Goal: Task Accomplishment & Management: Complete application form

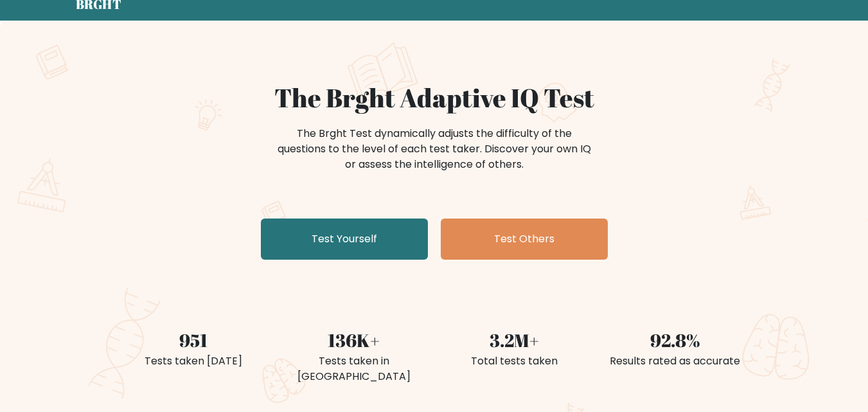
scroll to position [51, 0]
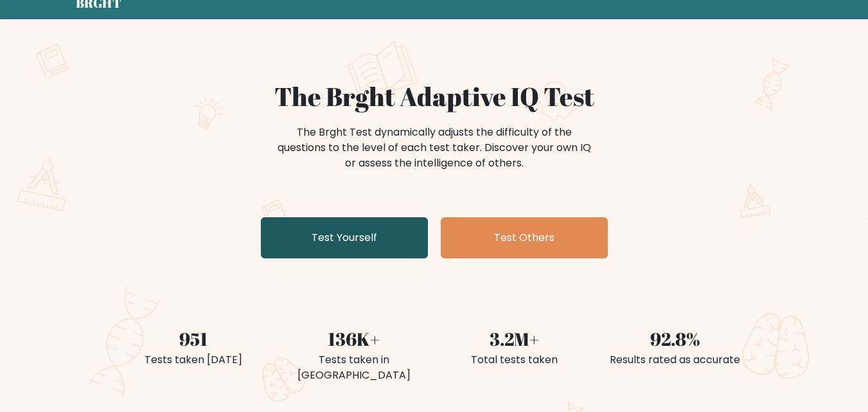
click at [343, 227] on link "Test Yourself" at bounding box center [344, 237] width 167 height 41
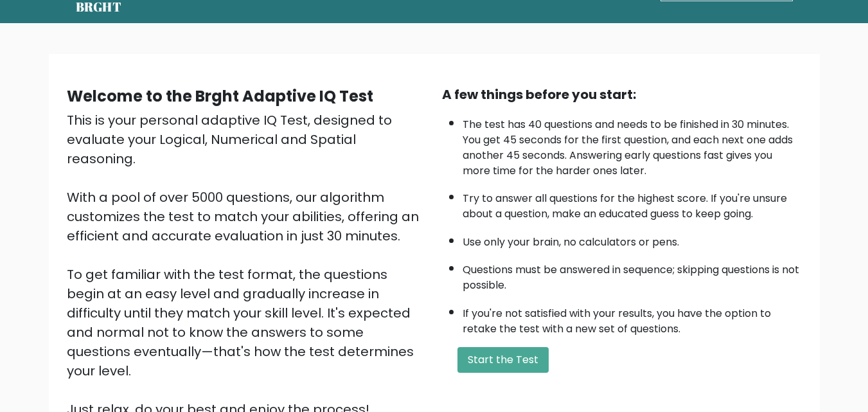
scroll to position [48, 0]
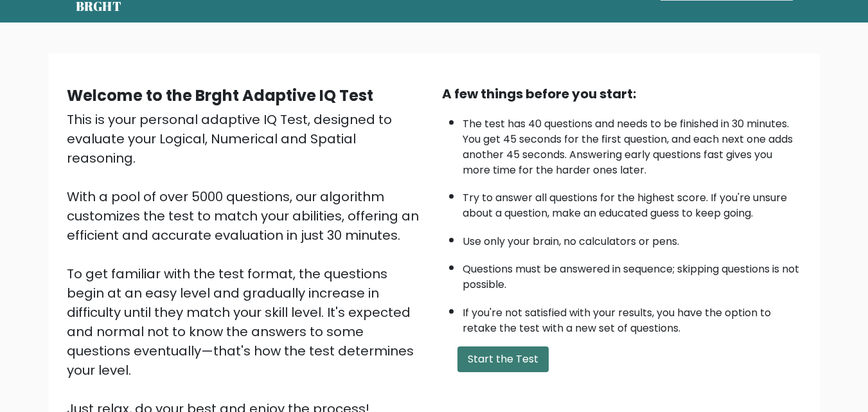
click at [500, 348] on button "Start the Test" at bounding box center [502, 359] width 91 height 26
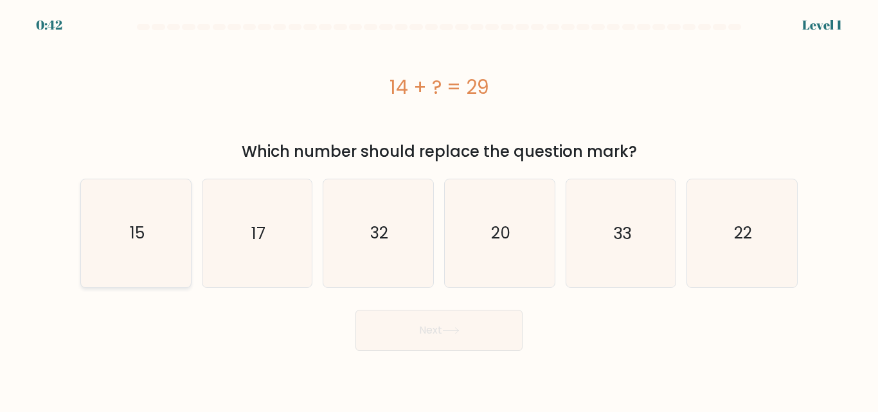
click at [128, 217] on icon "15" at bounding box center [135, 232] width 107 height 107
click at [439, 209] on input "a. 15" at bounding box center [439, 207] width 1 height 3
radio input "true"
click at [465, 344] on button "Next" at bounding box center [438, 330] width 167 height 41
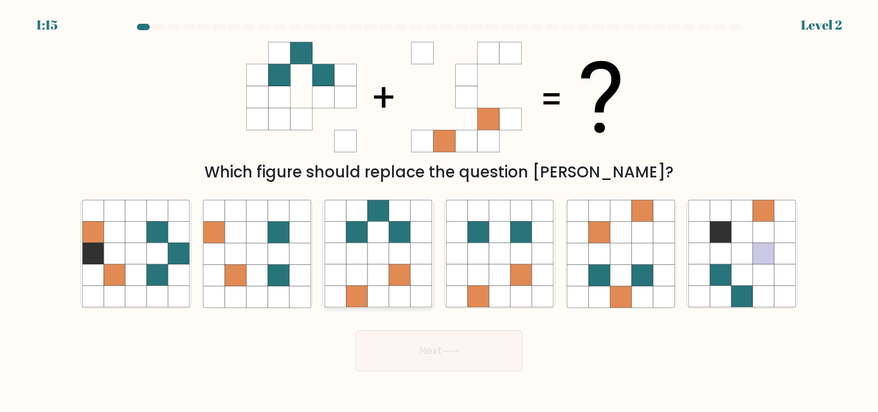
click at [350, 285] on icon at bounding box center [356, 275] width 21 height 21
click at [439, 209] on input "c." at bounding box center [439, 207] width 1 height 3
radio input "true"
click at [407, 352] on button "Next" at bounding box center [438, 350] width 167 height 41
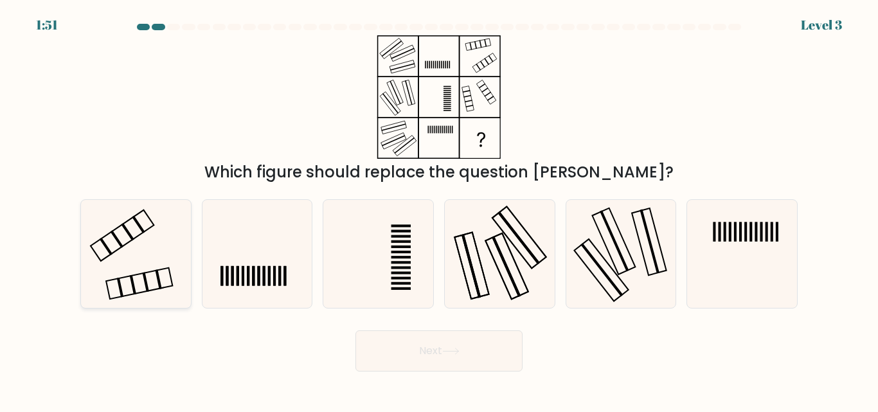
click at [134, 235] on icon at bounding box center [135, 253] width 107 height 107
click at [439, 209] on input "a." at bounding box center [439, 207] width 1 height 3
radio input "true"
click at [400, 351] on button "Next" at bounding box center [438, 350] width 167 height 41
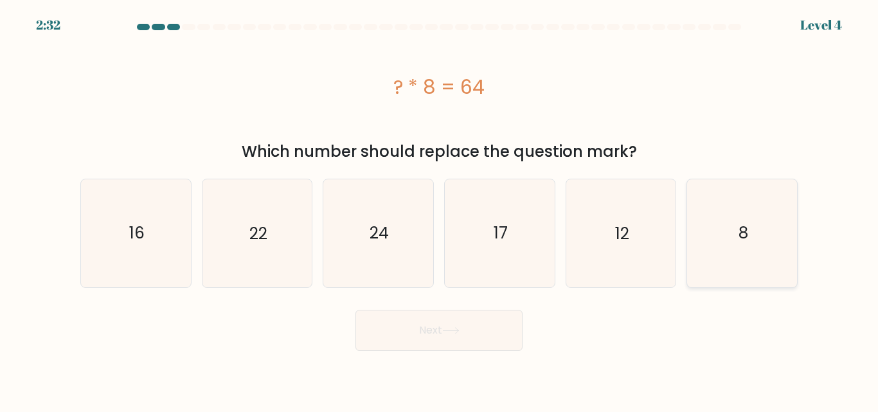
click at [708, 248] on icon "8" at bounding box center [741, 232] width 107 height 107
click at [439, 209] on input "f. 8" at bounding box center [439, 207] width 1 height 3
radio input "true"
click at [449, 319] on button "Next" at bounding box center [438, 330] width 167 height 41
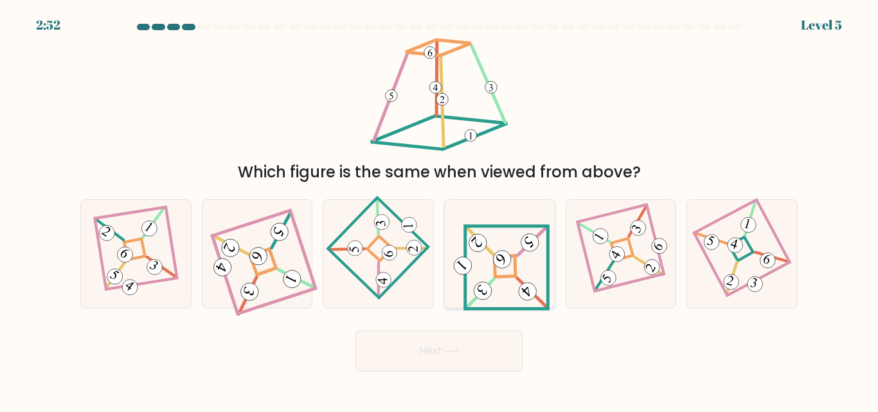
click at [520, 280] on 654 at bounding box center [532, 293] width 30 height 30
click at [439, 209] on input "d." at bounding box center [439, 207] width 1 height 3
radio input "true"
click at [471, 349] on button "Next" at bounding box center [438, 350] width 167 height 41
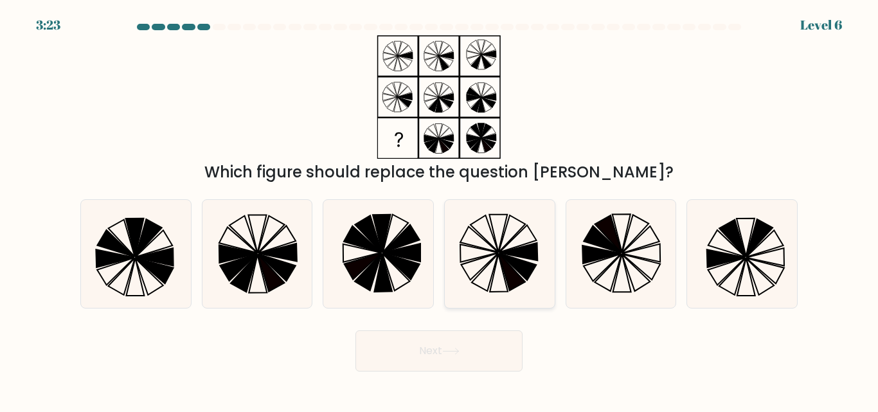
click at [511, 238] on icon at bounding box center [499, 253] width 107 height 107
click at [439, 209] on input "d." at bounding box center [439, 207] width 1 height 3
radio input "true"
click at [472, 346] on button "Next" at bounding box center [438, 350] width 167 height 41
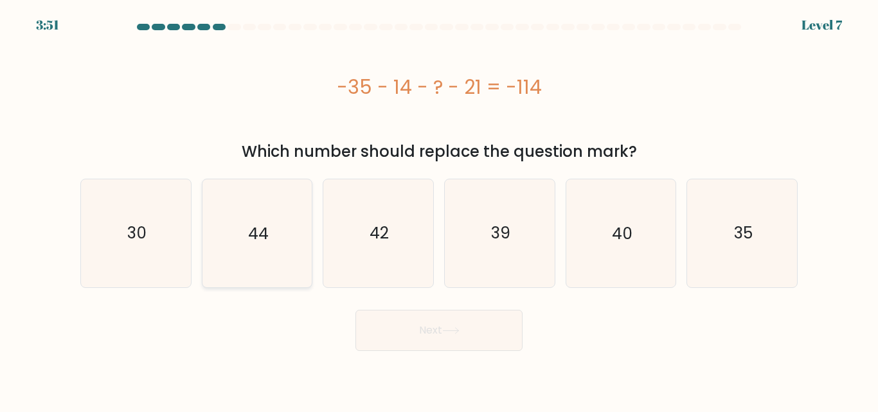
click at [247, 201] on icon "44" at bounding box center [256, 232] width 107 height 107
click at [439, 206] on input "b. 44" at bounding box center [439, 207] width 1 height 3
radio input "true"
click at [414, 327] on button "Next" at bounding box center [438, 330] width 167 height 41
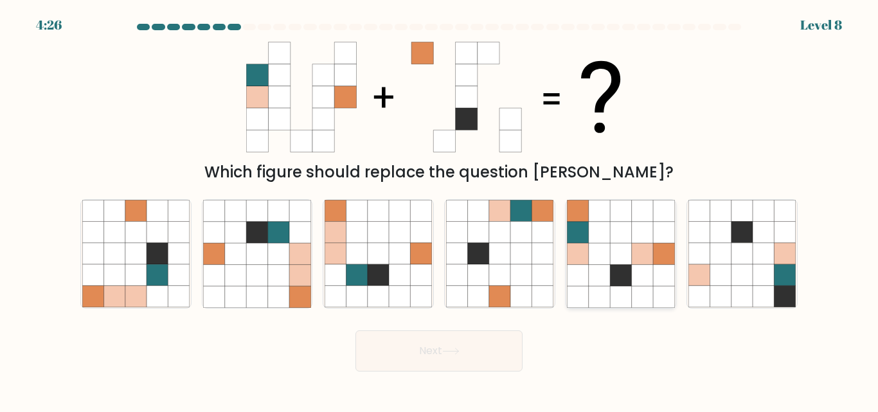
click at [583, 233] on icon at bounding box center [577, 232] width 21 height 21
click at [439, 209] on input "e." at bounding box center [439, 207] width 1 height 3
radio input "true"
click at [467, 349] on button "Next" at bounding box center [438, 350] width 167 height 41
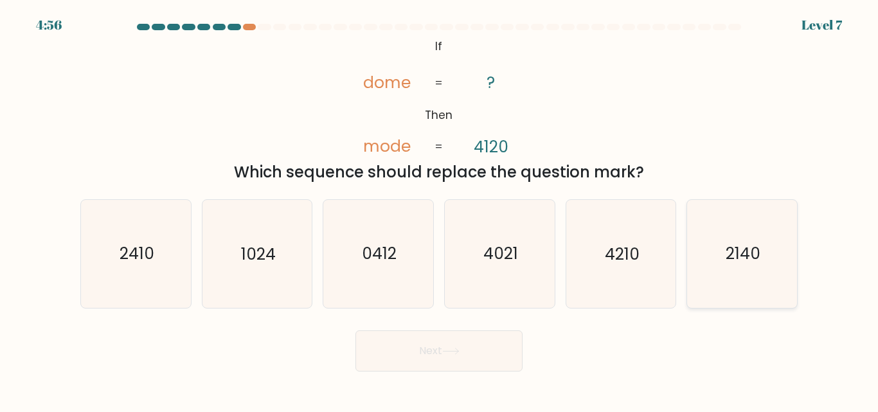
click at [740, 263] on text "2140" at bounding box center [742, 254] width 35 height 22
click at [439, 209] on input "f. 2140" at bounding box center [439, 207] width 1 height 3
radio input "true"
click at [476, 350] on button "Next" at bounding box center [438, 350] width 167 height 41
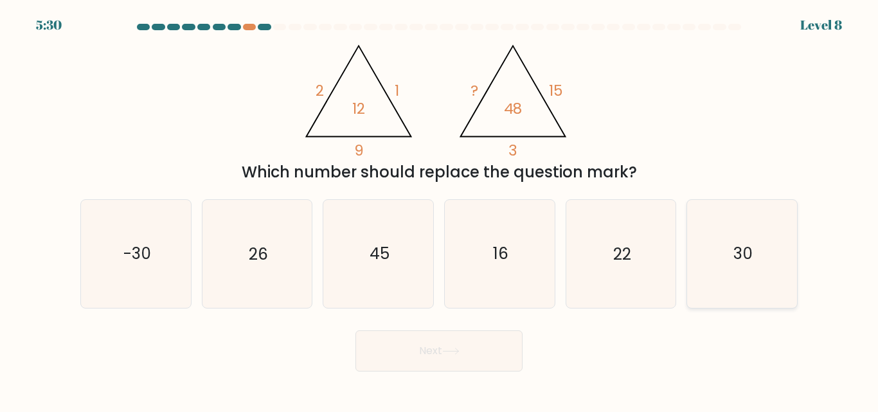
click at [741, 235] on icon "30" at bounding box center [741, 253] width 107 height 107
click at [439, 209] on input "f. 30" at bounding box center [439, 207] width 1 height 3
radio input "true"
click at [472, 356] on button "Next" at bounding box center [438, 350] width 167 height 41
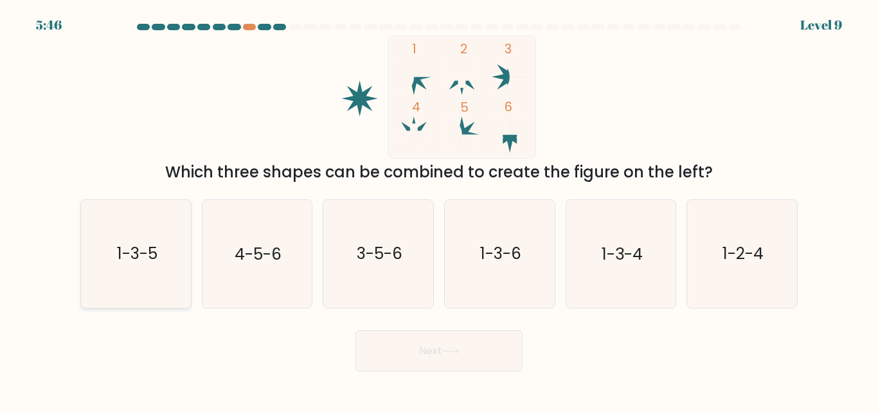
click at [98, 263] on icon "1-3-5" at bounding box center [135, 253] width 107 height 107
click at [439, 209] on input "a. 1-3-5" at bounding box center [439, 207] width 1 height 3
radio input "true"
click at [459, 350] on icon at bounding box center [450, 351] width 17 height 7
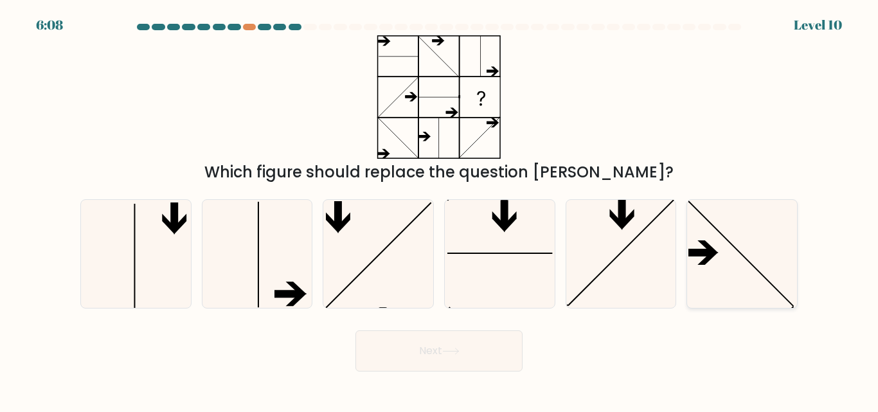
click at [717, 258] on icon at bounding box center [741, 253] width 107 height 107
click at [439, 209] on input "f." at bounding box center [439, 207] width 1 height 3
radio input "true"
click at [491, 360] on button "Next" at bounding box center [438, 350] width 167 height 41
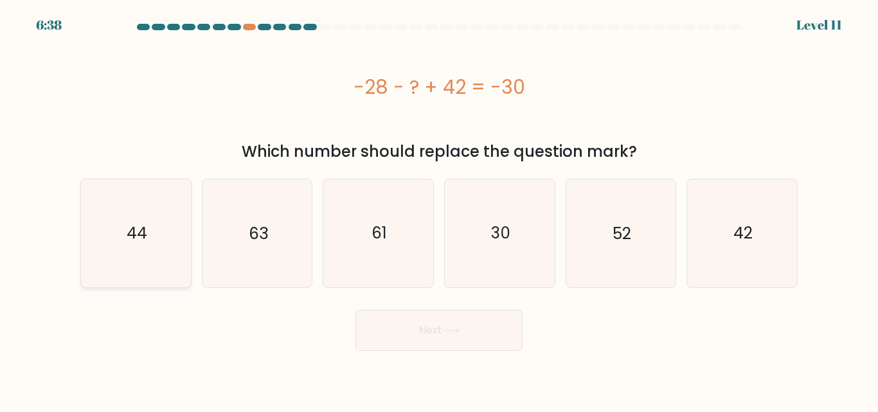
click at [145, 231] on text "44" at bounding box center [137, 233] width 21 height 22
click at [439, 209] on input "a. 44" at bounding box center [439, 207] width 1 height 3
radio input "true"
click at [427, 324] on button "Next" at bounding box center [438, 330] width 167 height 41
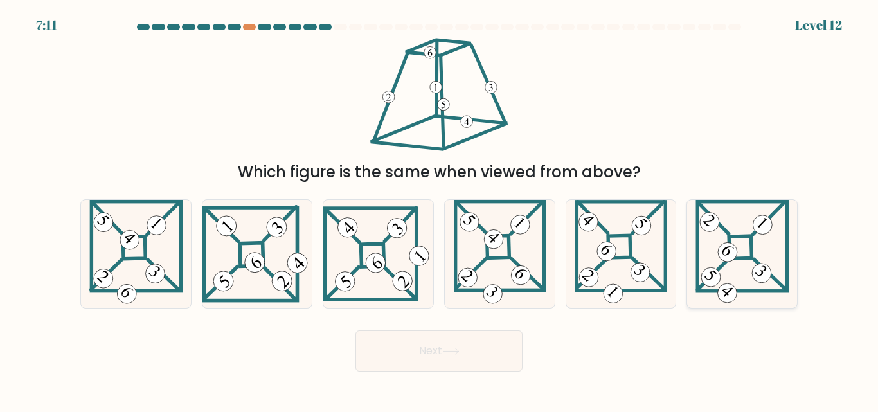
click at [742, 237] on 275 at bounding box center [740, 247] width 23 height 23
click at [439, 209] on input "f." at bounding box center [439, 207] width 1 height 3
radio input "true"
click at [488, 355] on button "Next" at bounding box center [438, 350] width 167 height 41
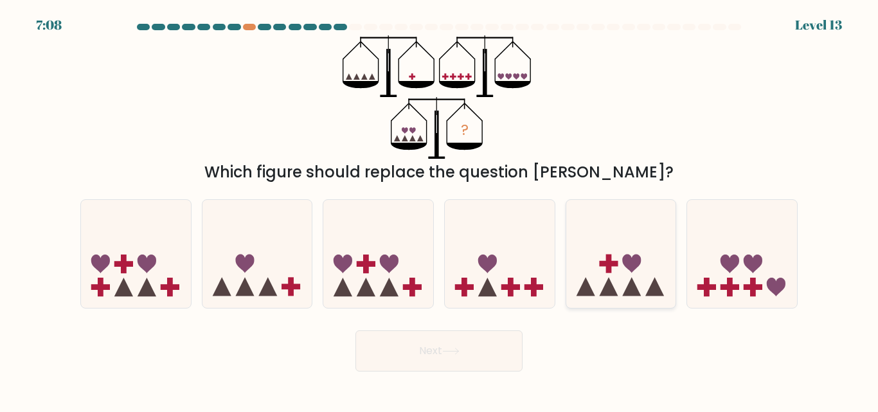
click at [614, 260] on icon at bounding box center [621, 253] width 110 height 91
click at [439, 209] on input "e." at bounding box center [439, 207] width 1 height 3
radio input "true"
click at [455, 361] on button "Next" at bounding box center [438, 350] width 167 height 41
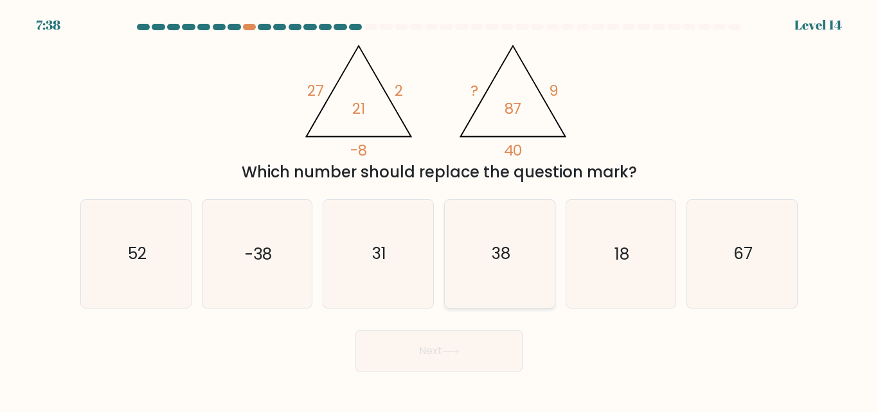
click at [502, 235] on icon "38" at bounding box center [499, 253] width 107 height 107
click at [439, 209] on input "d. 38" at bounding box center [439, 207] width 1 height 3
radio input "true"
click at [445, 353] on button "Next" at bounding box center [438, 350] width 167 height 41
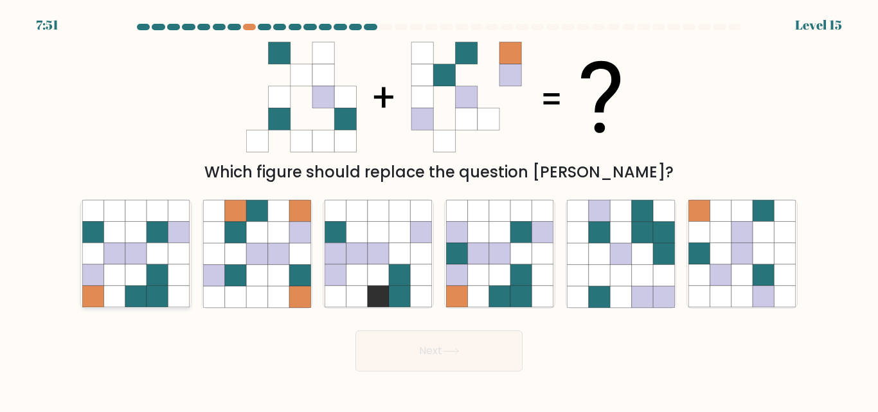
click at [152, 245] on icon at bounding box center [156, 254] width 21 height 21
click at [439, 209] on input "a." at bounding box center [439, 207] width 1 height 3
radio input "true"
click at [438, 359] on button "Next" at bounding box center [438, 350] width 167 height 41
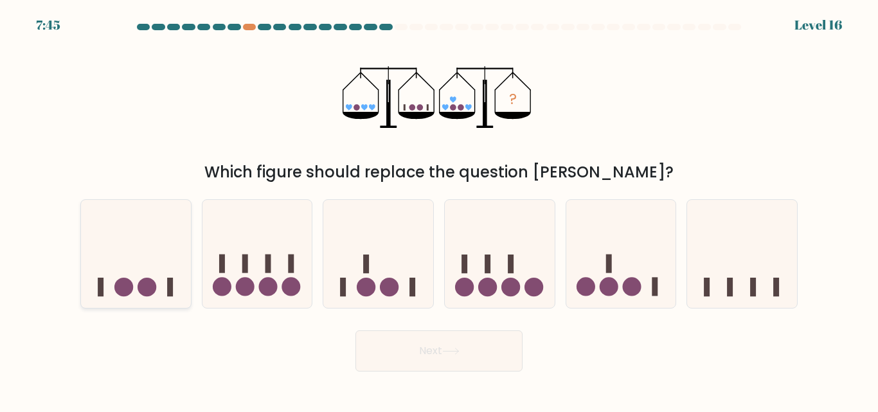
click at [136, 228] on icon at bounding box center [136, 253] width 110 height 91
click at [439, 209] on input "a." at bounding box center [439, 207] width 1 height 3
radio input "true"
click at [416, 346] on button "Next" at bounding box center [438, 350] width 167 height 41
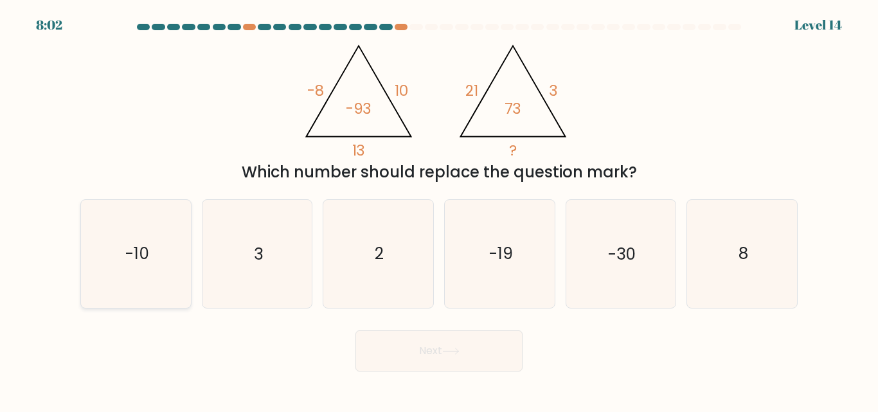
click at [154, 266] on icon "-10" at bounding box center [135, 253] width 107 height 107
click at [439, 209] on input "a. -10" at bounding box center [439, 207] width 1 height 3
radio input "true"
click at [419, 344] on button "Next" at bounding box center [438, 350] width 167 height 41
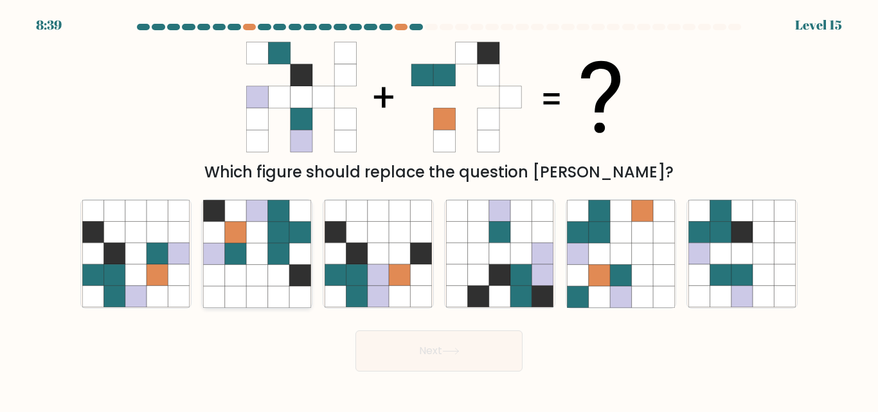
click at [248, 245] on icon at bounding box center [256, 254] width 21 height 21
click at [439, 209] on input "b." at bounding box center [439, 207] width 1 height 3
radio input "true"
click at [396, 342] on button "Next" at bounding box center [438, 350] width 167 height 41
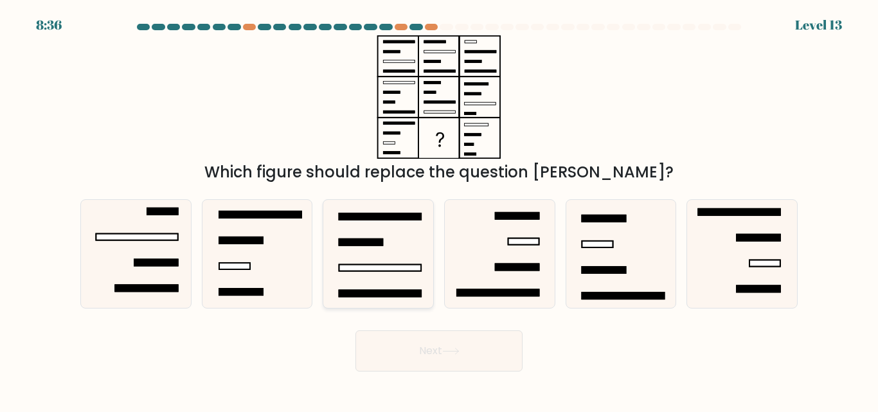
click at [353, 258] on icon at bounding box center [377, 253] width 107 height 107
click at [439, 209] on input "c." at bounding box center [439, 207] width 1 height 3
radio input "true"
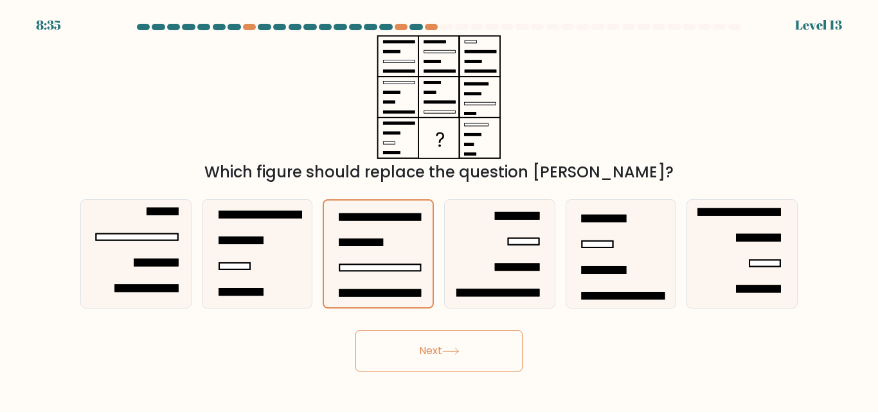
click at [420, 347] on button "Next" at bounding box center [438, 350] width 167 height 41
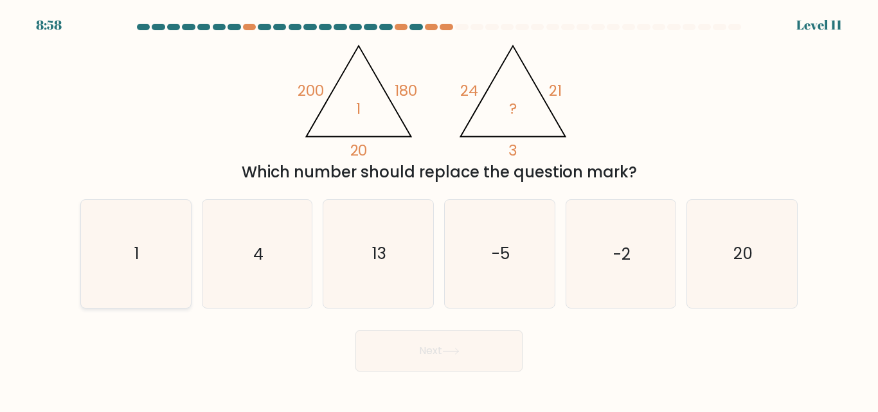
click at [152, 229] on icon "1" at bounding box center [135, 253] width 107 height 107
click at [439, 209] on input "a. 1" at bounding box center [439, 207] width 1 height 3
radio input "true"
click at [466, 348] on button "Next" at bounding box center [438, 350] width 167 height 41
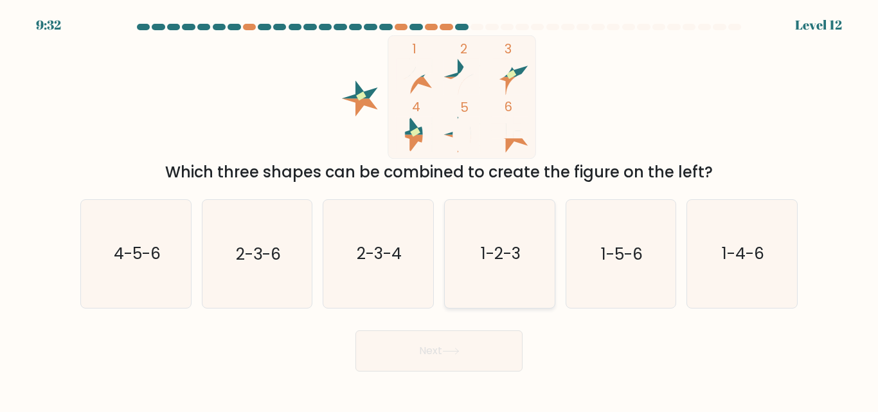
click at [492, 250] on text "1-2-3" at bounding box center [501, 254] width 40 height 22
click at [439, 209] on input "d. 1-2-3" at bounding box center [439, 207] width 1 height 3
radio input "true"
click at [445, 352] on button "Next" at bounding box center [438, 350] width 167 height 41
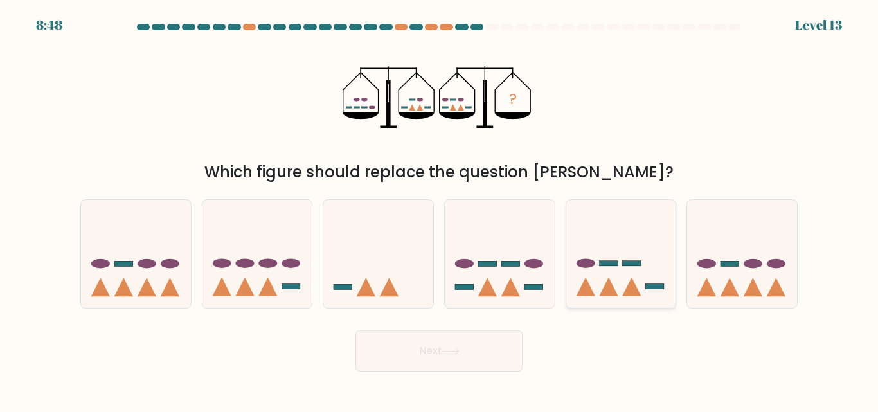
click at [601, 280] on icon at bounding box center [621, 253] width 110 height 91
click at [439, 209] on input "e." at bounding box center [439, 207] width 1 height 3
radio input "true"
click at [463, 358] on button "Next" at bounding box center [438, 350] width 167 height 41
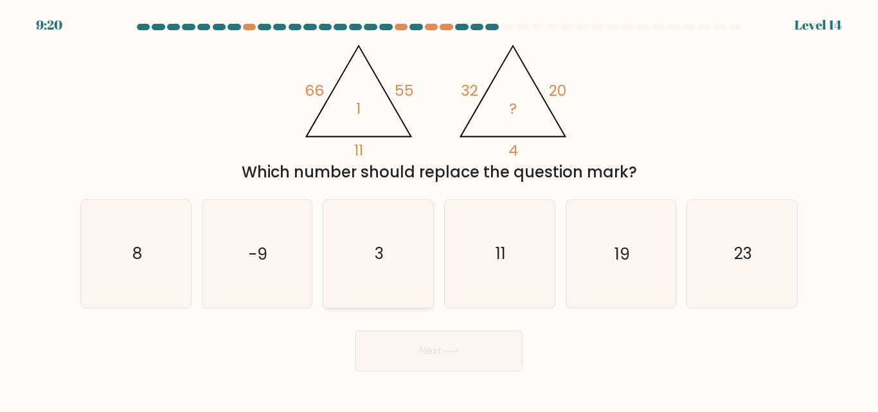
click at [385, 256] on icon "3" at bounding box center [377, 253] width 107 height 107
click at [439, 209] on input "c. 3" at bounding box center [439, 207] width 1 height 3
radio input "true"
click at [436, 346] on button "Next" at bounding box center [438, 350] width 167 height 41
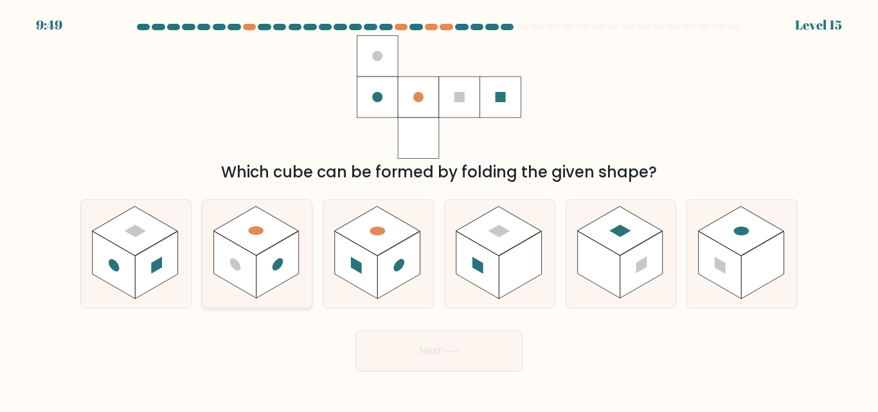
click at [251, 260] on rect at bounding box center [234, 264] width 42 height 67
click at [439, 209] on input "b." at bounding box center [439, 207] width 1 height 3
radio input "true"
click at [438, 352] on button "Next" at bounding box center [438, 350] width 167 height 41
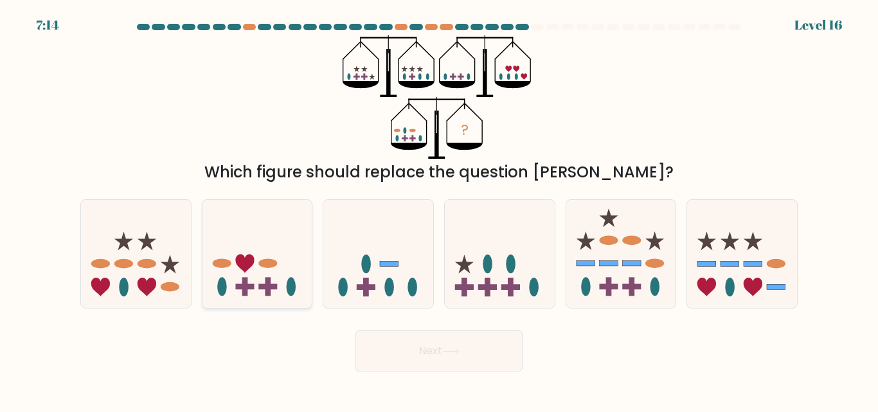
click at [274, 240] on icon at bounding box center [257, 253] width 110 height 91
click at [439, 209] on input "b." at bounding box center [439, 207] width 1 height 3
radio input "true"
click at [432, 337] on button "Next" at bounding box center [438, 350] width 167 height 41
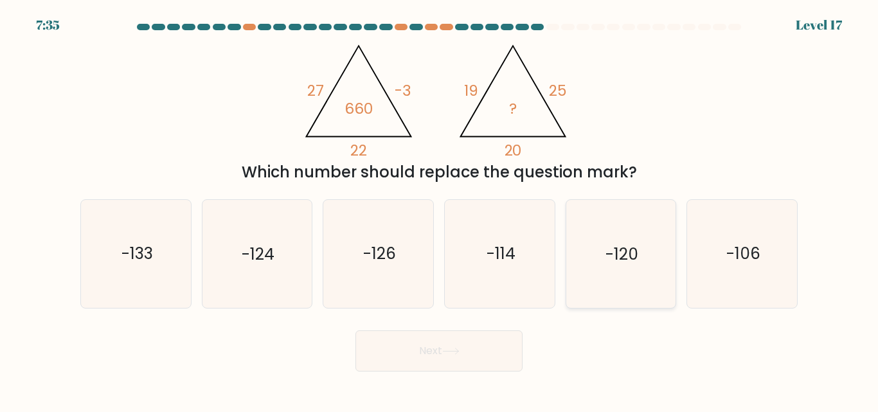
click at [621, 259] on text "-120" at bounding box center [621, 254] width 33 height 22
click at [439, 209] on input "e. -120" at bounding box center [439, 207] width 1 height 3
radio input "true"
click at [473, 357] on button "Next" at bounding box center [438, 350] width 167 height 41
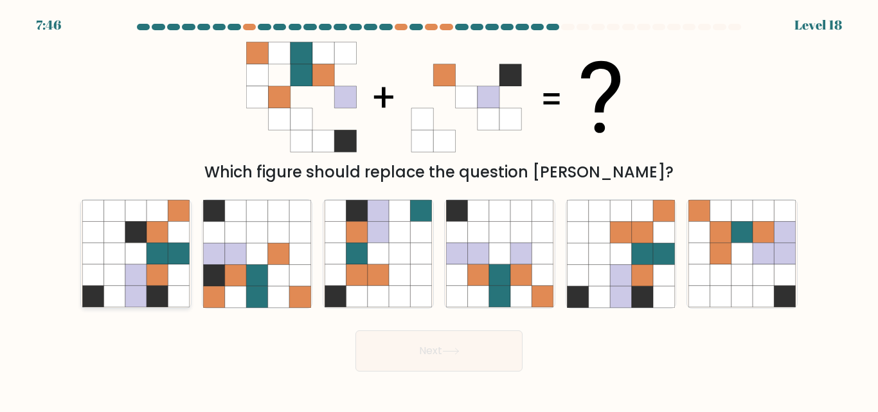
click at [154, 254] on icon at bounding box center [156, 254] width 21 height 21
click at [439, 209] on input "a." at bounding box center [439, 207] width 1 height 3
radio input "true"
click at [443, 347] on button "Next" at bounding box center [438, 350] width 167 height 41
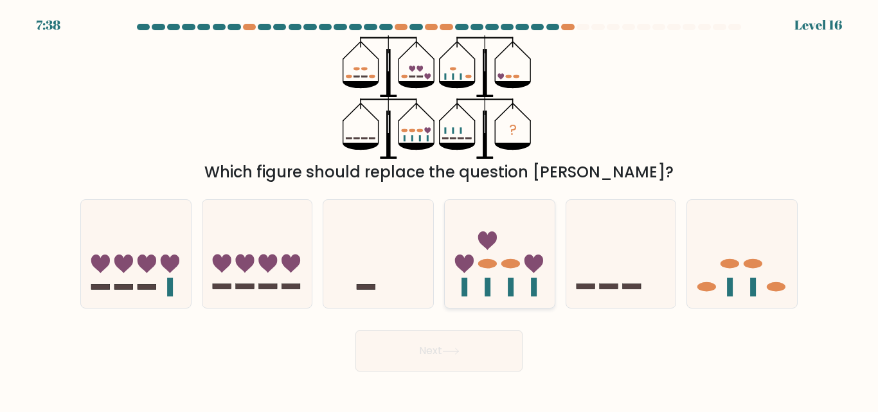
click at [504, 262] on ellipse at bounding box center [510, 264] width 19 height 10
click at [439, 209] on input "d." at bounding box center [439, 207] width 1 height 3
radio input "true"
click at [464, 351] on button "Next" at bounding box center [438, 350] width 167 height 41
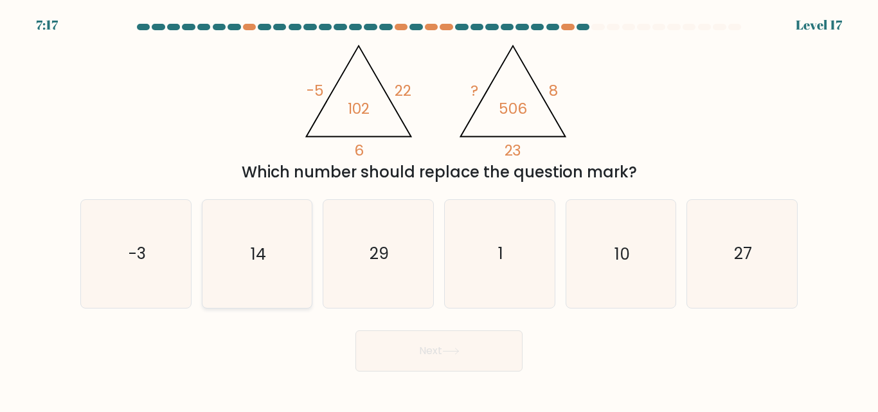
click at [278, 260] on icon "14" at bounding box center [256, 253] width 107 height 107
click at [439, 209] on input "b. 14" at bounding box center [439, 207] width 1 height 3
radio input "true"
click at [380, 346] on button "Next" at bounding box center [438, 350] width 167 height 41
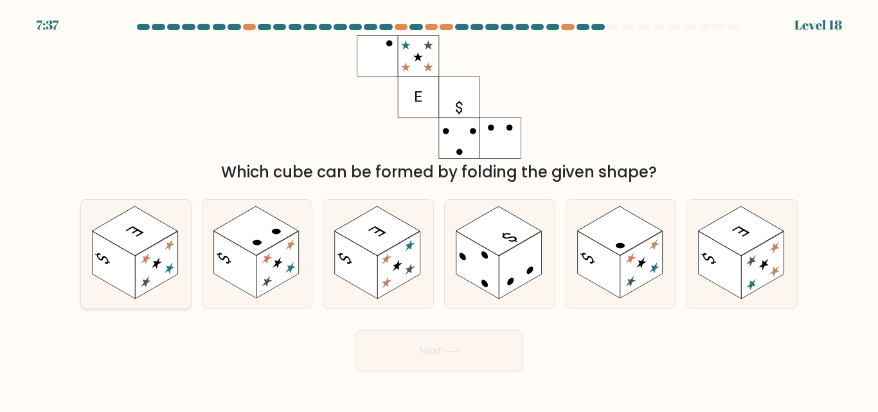
click at [136, 245] on rect at bounding box center [134, 231] width 85 height 49
click at [439, 209] on input "a." at bounding box center [439, 207] width 1 height 3
radio input "true"
click at [386, 350] on button "Next" at bounding box center [438, 350] width 167 height 41
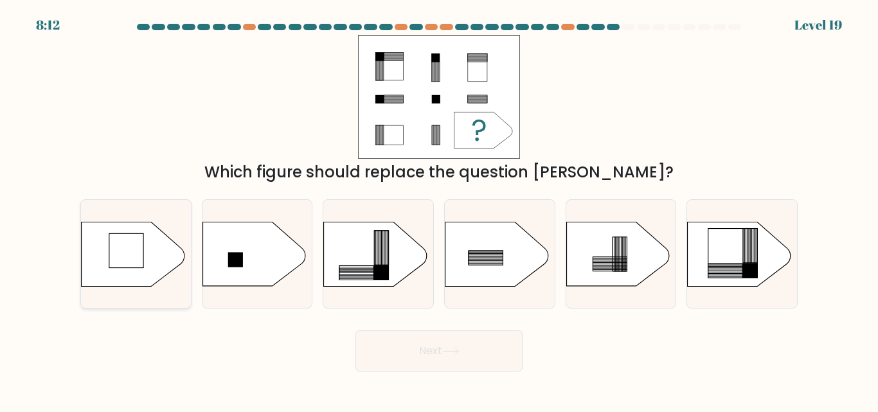
click at [114, 262] on rect at bounding box center [126, 250] width 34 height 34
click at [439, 209] on input "a." at bounding box center [439, 207] width 1 height 3
radio input "true"
click at [397, 354] on button "Next" at bounding box center [438, 350] width 167 height 41
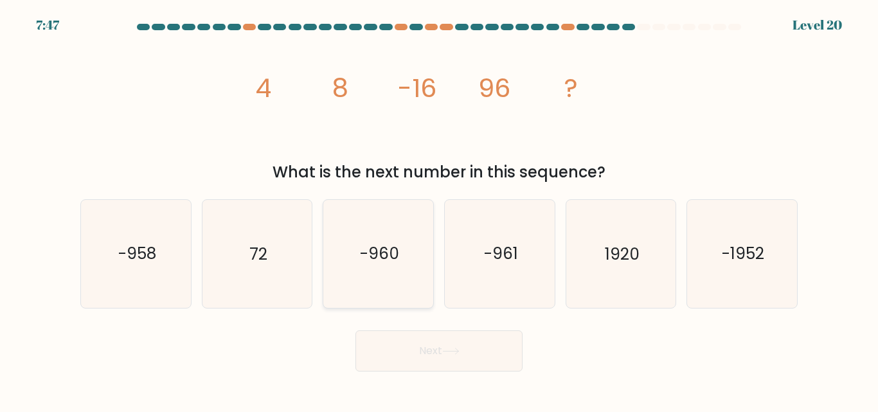
click at [377, 234] on icon "-960" at bounding box center [377, 253] width 107 height 107
click at [439, 209] on input "c. -960" at bounding box center [439, 207] width 1 height 3
radio input "true"
click at [439, 358] on button "Next" at bounding box center [438, 350] width 167 height 41
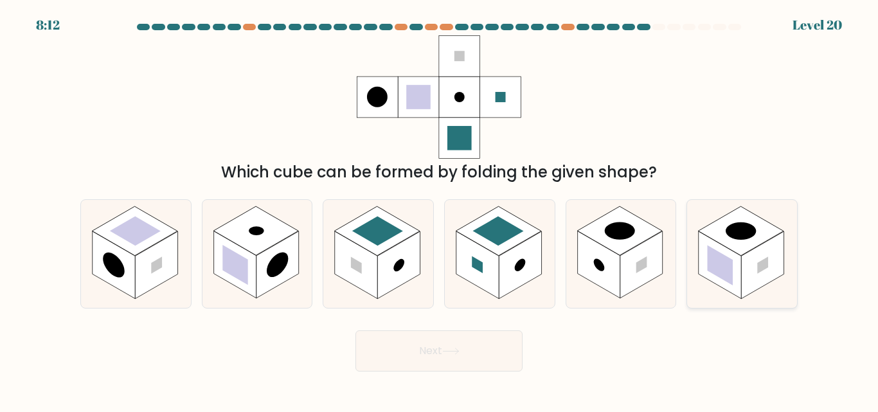
click at [736, 247] on rect at bounding box center [740, 231] width 85 height 49
click at [439, 209] on input "f." at bounding box center [439, 207] width 1 height 3
radio input "true"
click at [477, 342] on button "Next" at bounding box center [438, 350] width 167 height 41
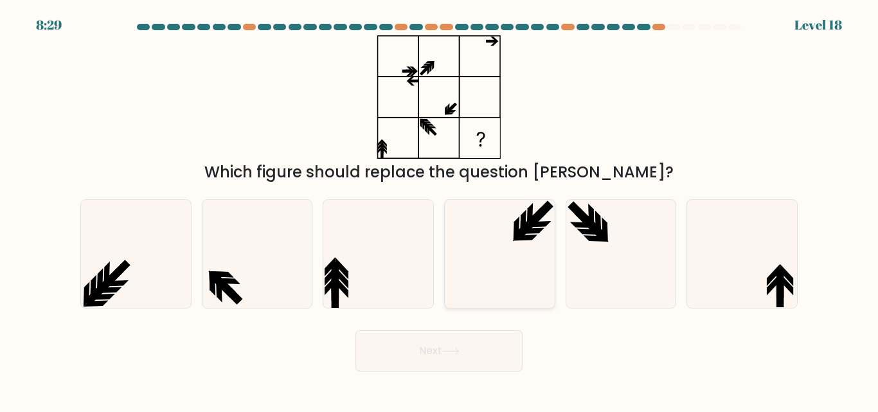
click at [496, 244] on icon at bounding box center [499, 253] width 107 height 107
click at [439, 209] on input "d." at bounding box center [439, 207] width 1 height 3
radio input "true"
click at [472, 357] on button "Next" at bounding box center [438, 350] width 167 height 41
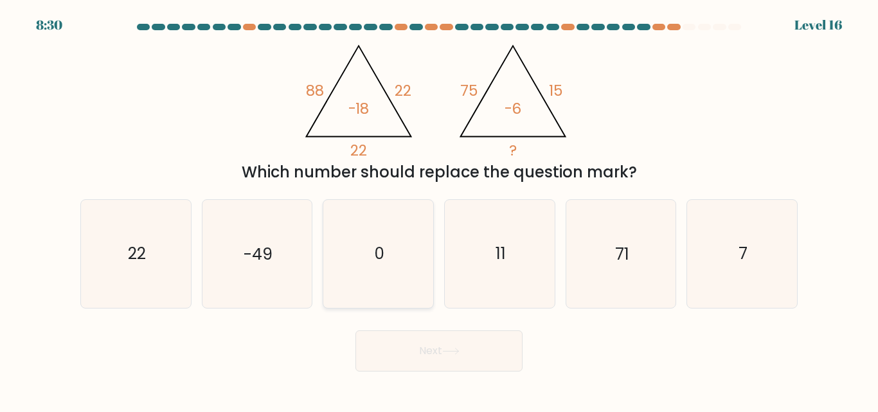
click at [362, 222] on icon "0" at bounding box center [377, 253] width 107 height 107
click at [439, 209] on input "c. 0" at bounding box center [439, 207] width 1 height 3
radio input "true"
click at [442, 345] on button "Next" at bounding box center [438, 350] width 167 height 41
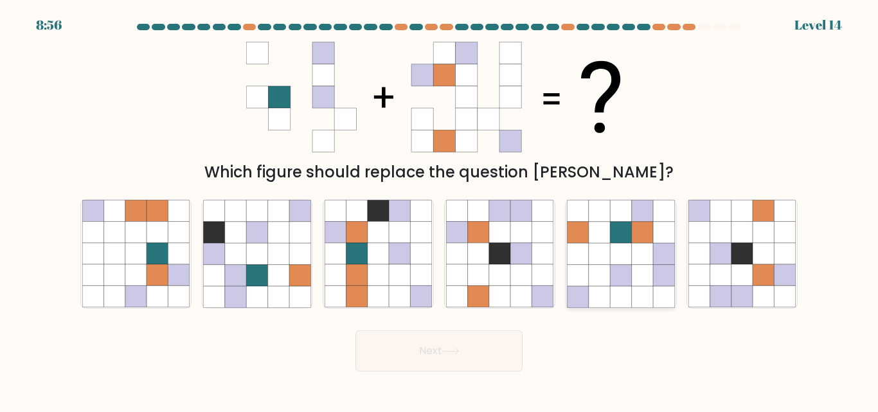
click at [608, 274] on icon at bounding box center [599, 275] width 21 height 21
click at [439, 209] on input "e." at bounding box center [439, 207] width 1 height 3
radio input "true"
click at [479, 353] on button "Next" at bounding box center [438, 350] width 167 height 41
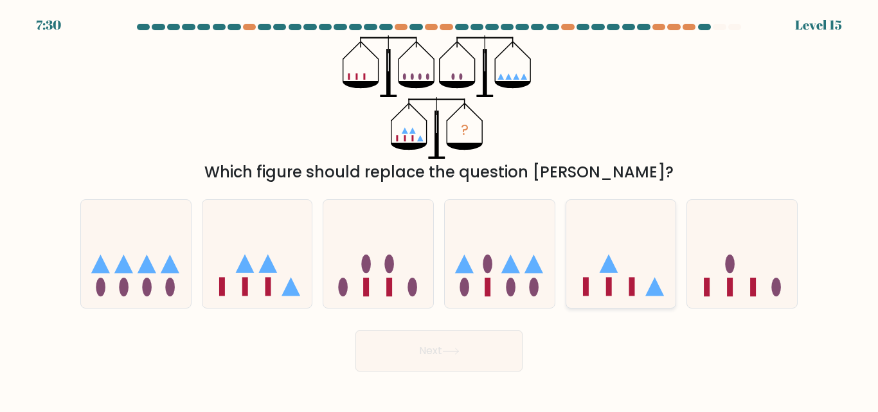
click at [616, 257] on icon at bounding box center [621, 253] width 110 height 91
click at [439, 209] on input "e." at bounding box center [439, 207] width 1 height 3
radio input "true"
click at [457, 351] on icon at bounding box center [450, 351] width 17 height 7
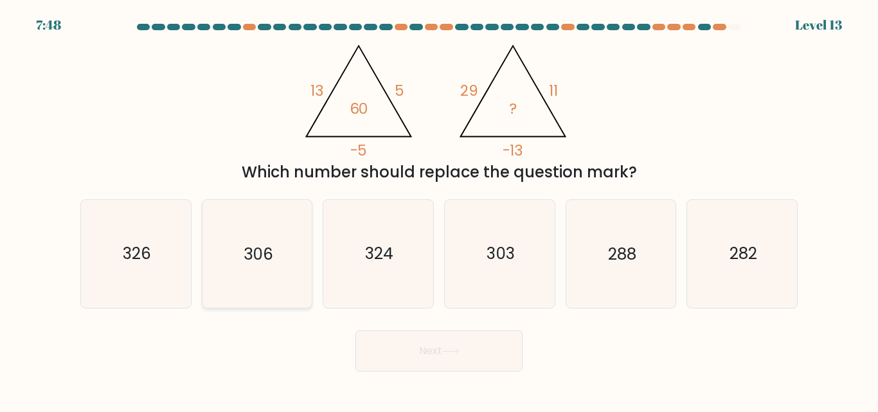
click at [278, 217] on icon "306" at bounding box center [256, 253] width 107 height 107
click at [439, 209] on input "b. 306" at bounding box center [439, 207] width 1 height 3
radio input "true"
click at [441, 363] on button "Next" at bounding box center [438, 350] width 167 height 41
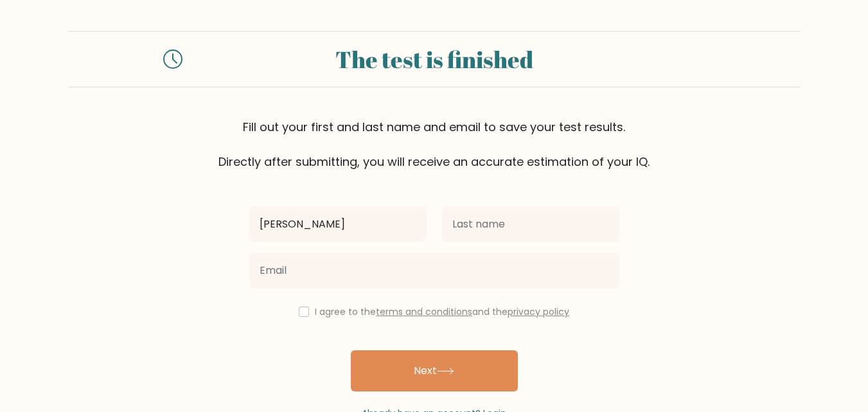
type input "[PERSON_NAME]"
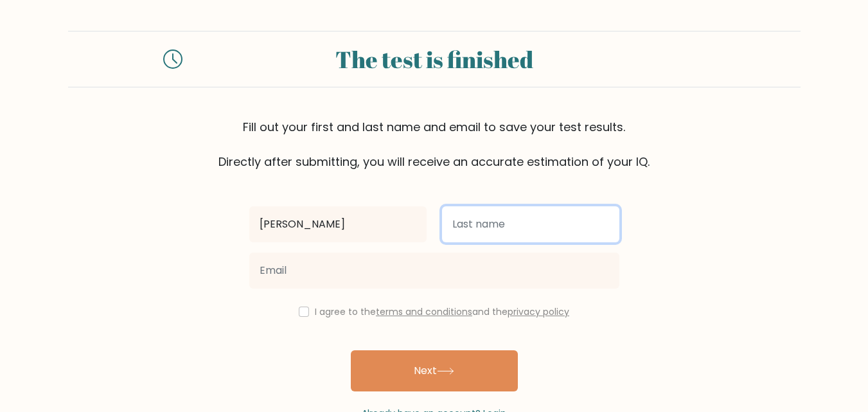
click at [493, 223] on input "text" at bounding box center [530, 224] width 177 height 36
type input "loudon"
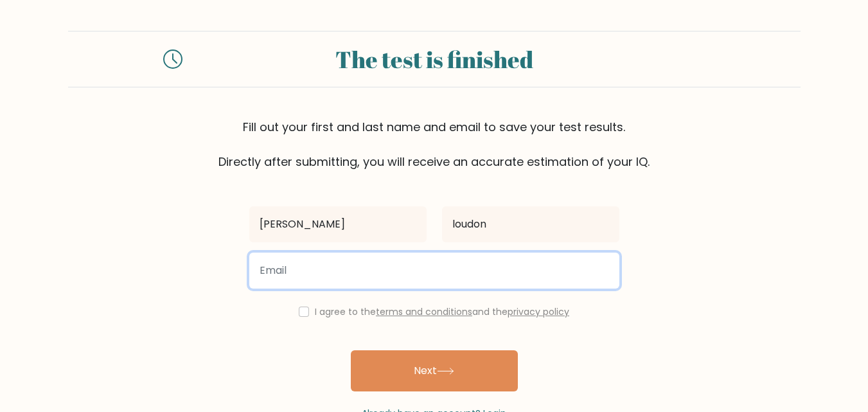
click at [486, 272] on input "email" at bounding box center [434, 271] width 370 height 36
type input "olivialoudon@icloud.com"
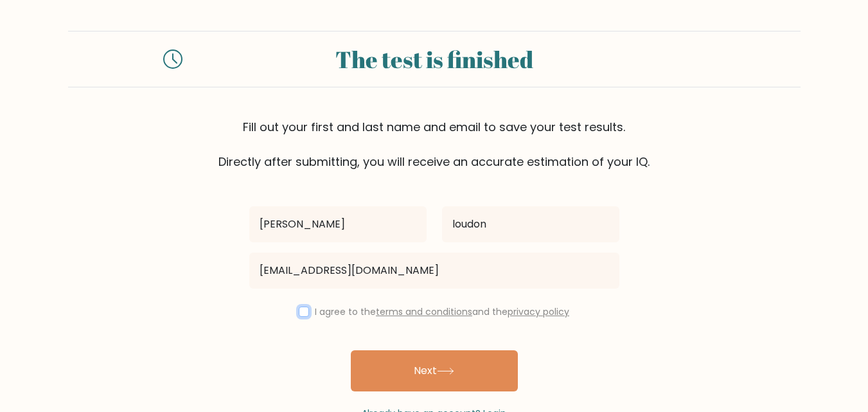
click at [301, 312] on input "checkbox" at bounding box center [304, 311] width 10 height 10
checkbox input "true"
click at [427, 373] on button "Next" at bounding box center [434, 370] width 167 height 41
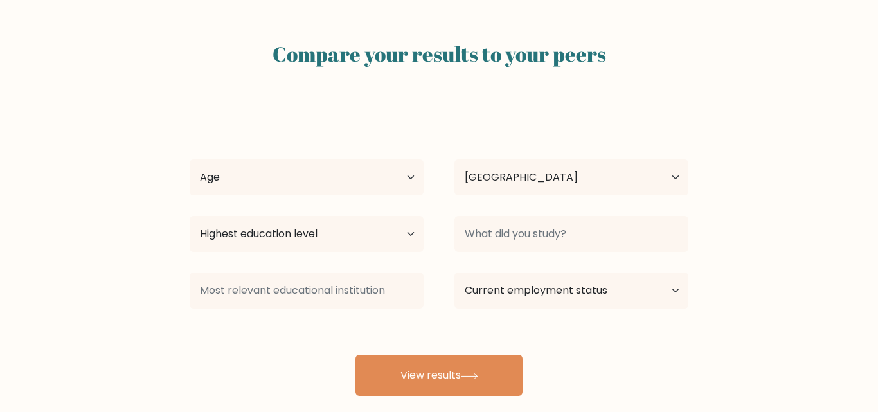
select select "US"
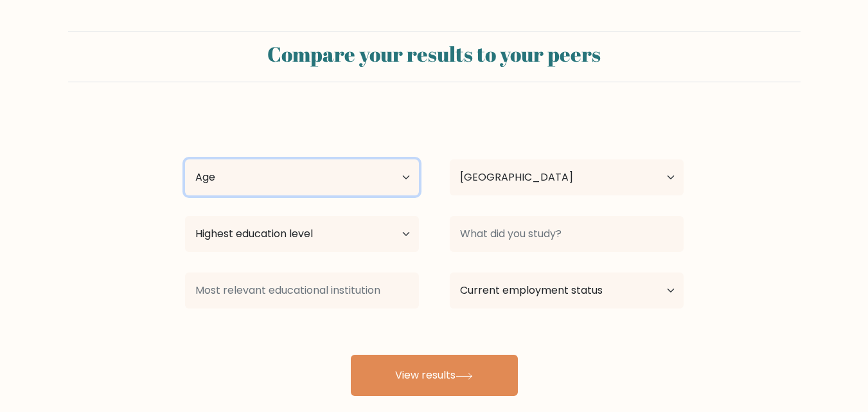
click at [394, 181] on select "Age Under [DEMOGRAPHIC_DATA] [DEMOGRAPHIC_DATA] [DEMOGRAPHIC_DATA] [DEMOGRAPHIC…" at bounding box center [302, 177] width 234 height 36
select select "18_24"
click at [185, 159] on select "Age Under [DEMOGRAPHIC_DATA] [DEMOGRAPHIC_DATA] [DEMOGRAPHIC_DATA] [DEMOGRAPHIC…" at bounding box center [302, 177] width 234 height 36
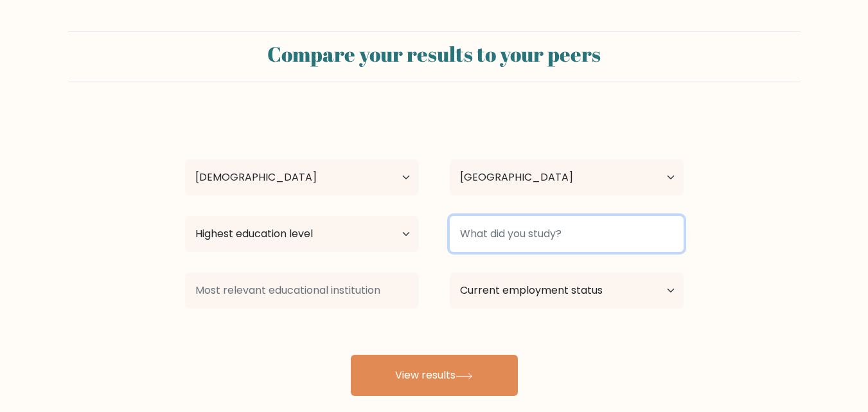
click at [526, 245] on input at bounding box center [567, 234] width 234 height 36
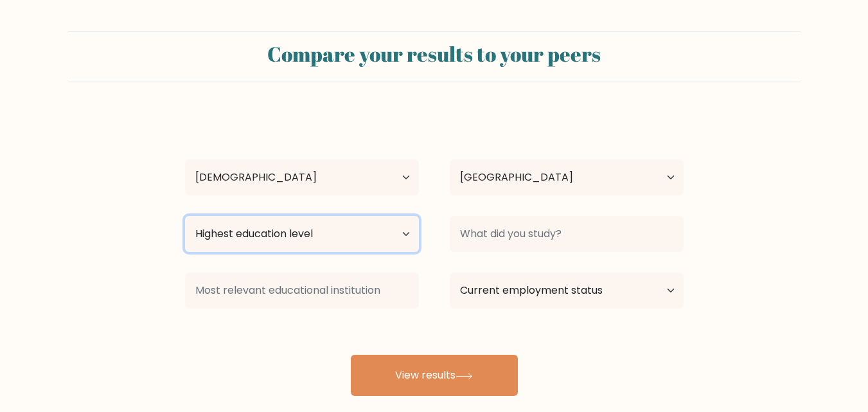
click at [346, 243] on select "Highest education level No schooling Primary Lower Secondary Upper Secondary Oc…" at bounding box center [302, 234] width 234 height 36
select select "bachelors_degree"
click at [185, 216] on select "Highest education level No schooling Primary Lower Secondary Upper Secondary Oc…" at bounding box center [302, 234] width 234 height 36
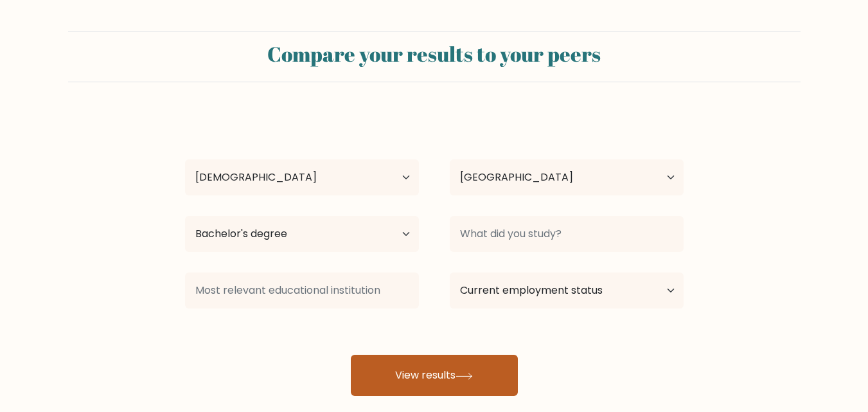
click at [442, 368] on button "View results" at bounding box center [434, 375] width 167 height 41
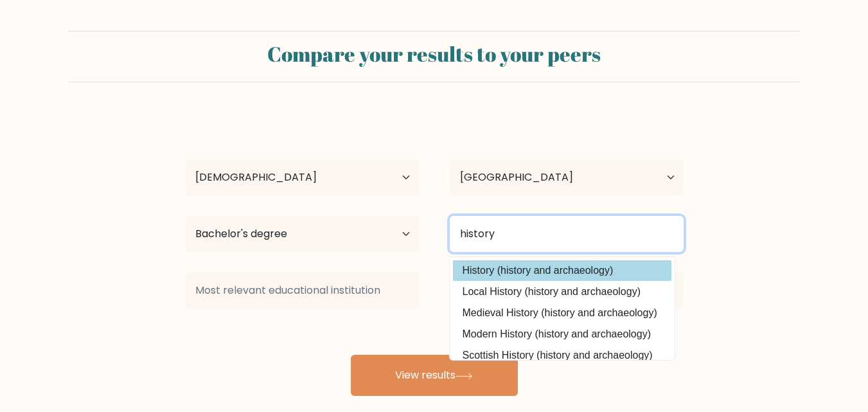
type input "history"
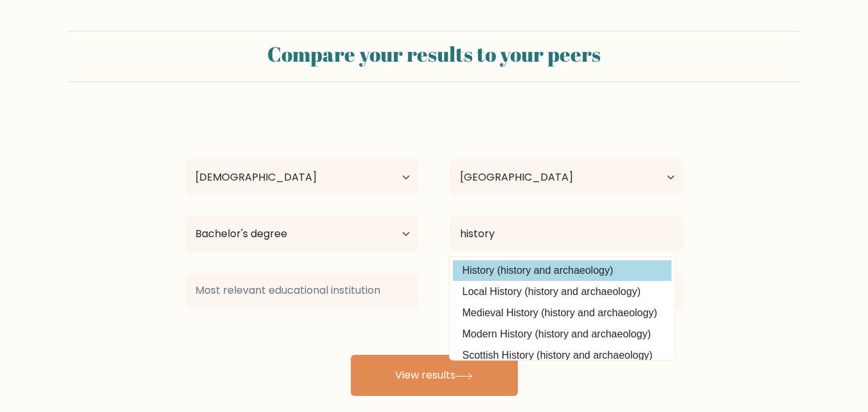
click at [530, 272] on div "olivia loudon Age Under 18 years old 18-24 years old 25-34 years old 35-44 year…" at bounding box center [434, 254] width 514 height 283
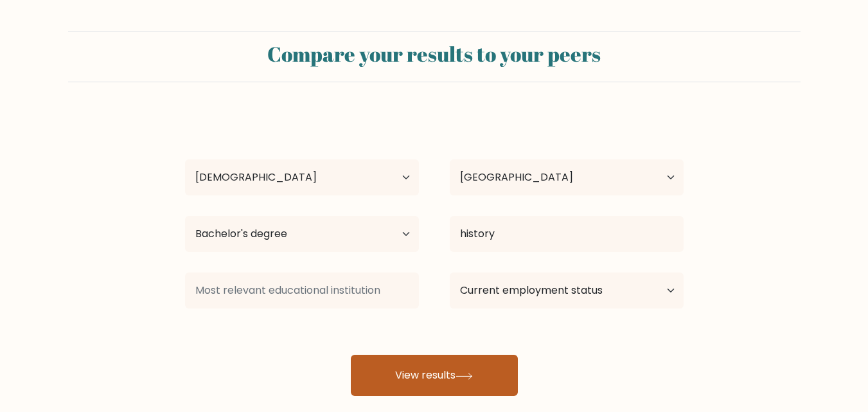
click at [468, 382] on button "View results" at bounding box center [434, 375] width 167 height 41
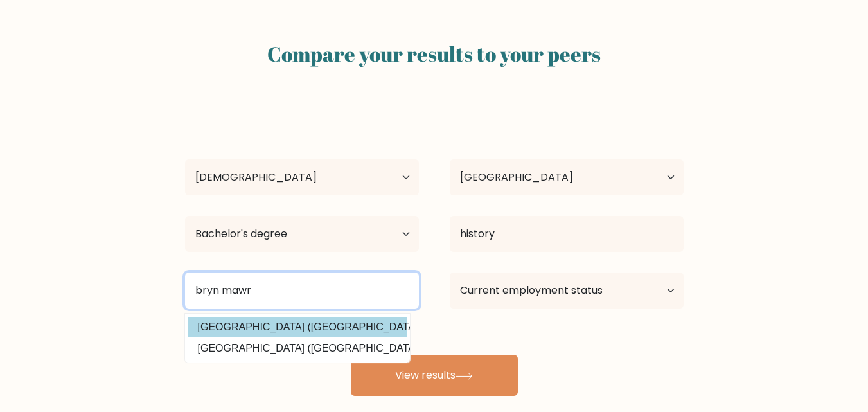
type input "bryn mawr"
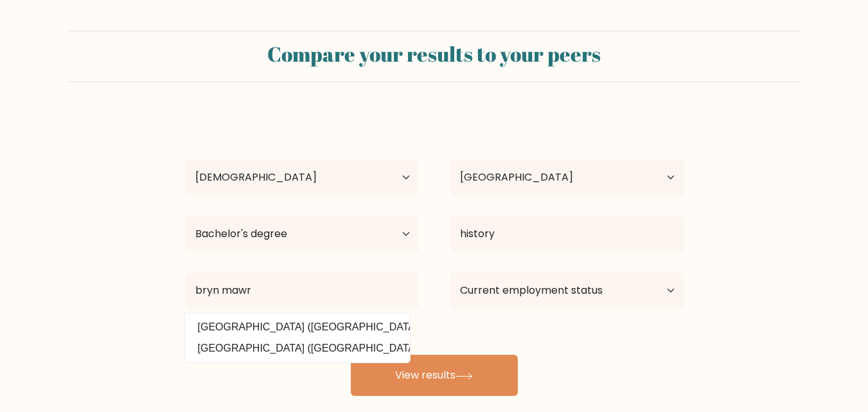
click at [308, 328] on div "olivia loudon Age Under 18 years old 18-24 years old 25-34 years old 35-44 year…" at bounding box center [434, 254] width 514 height 283
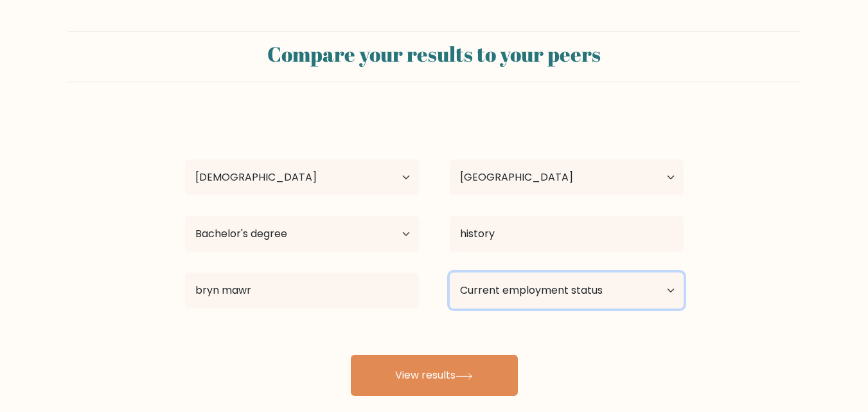
click at [524, 286] on select "Current employment status Employed Student Retired Other / prefer not to answer" at bounding box center [567, 290] width 234 height 36
select select "employed"
click at [450, 272] on select "Current employment status Employed Student Retired Other / prefer not to answer" at bounding box center [567, 290] width 234 height 36
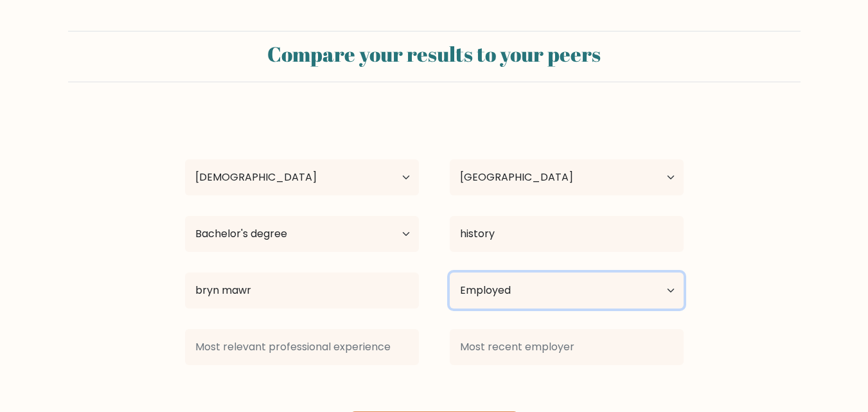
scroll to position [75, 0]
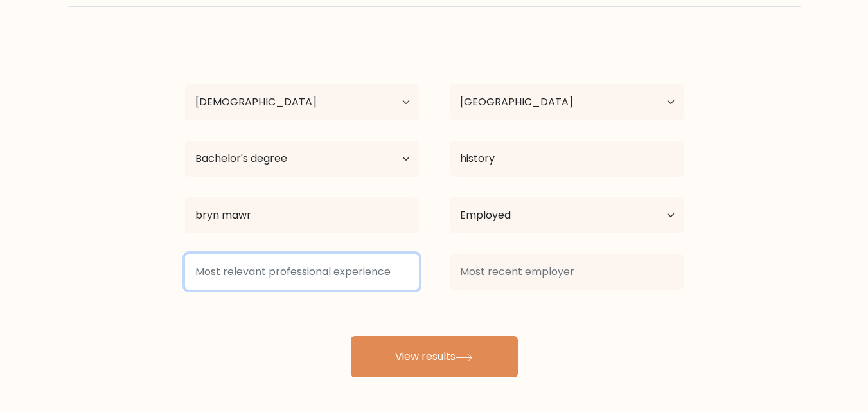
click at [351, 279] on input at bounding box center [302, 272] width 234 height 36
type input "nunya"
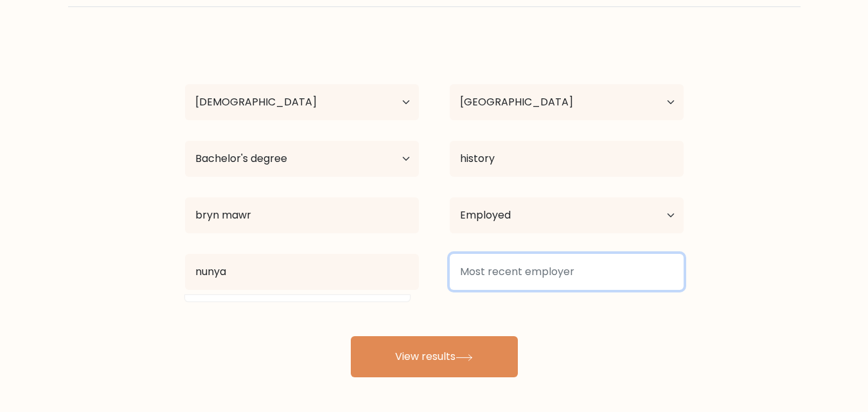
click at [505, 283] on input at bounding box center [567, 272] width 234 height 36
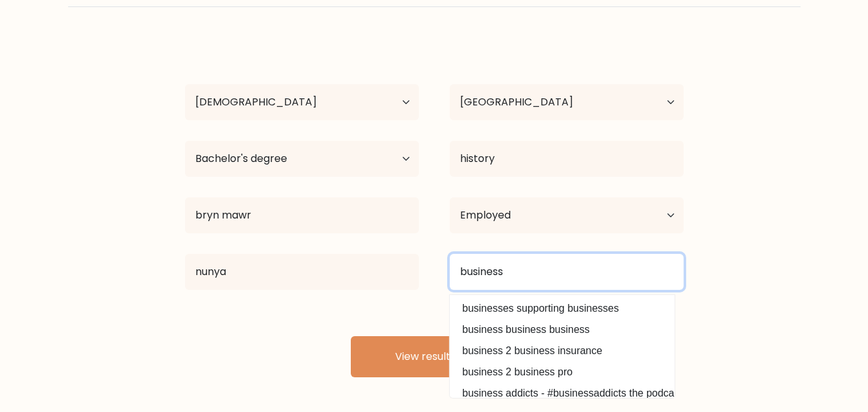
type input "business"
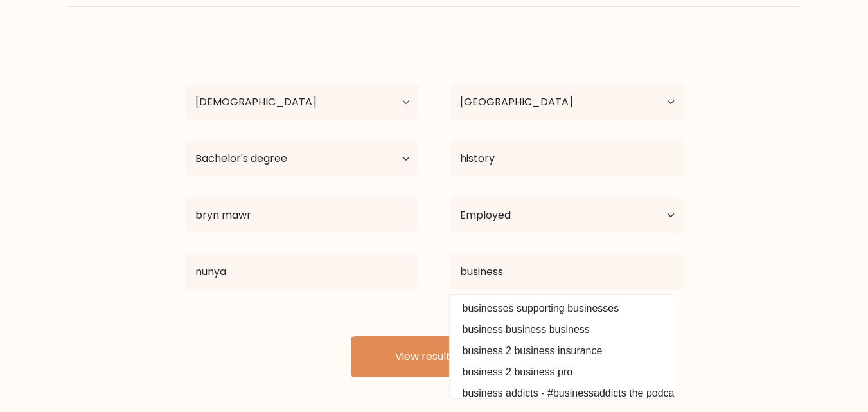
click at [420, 335] on div "olivia loudon Age Under 18 years old 18-24 years old 25-34 years old 35-44 year…" at bounding box center [434, 207] width 514 height 339
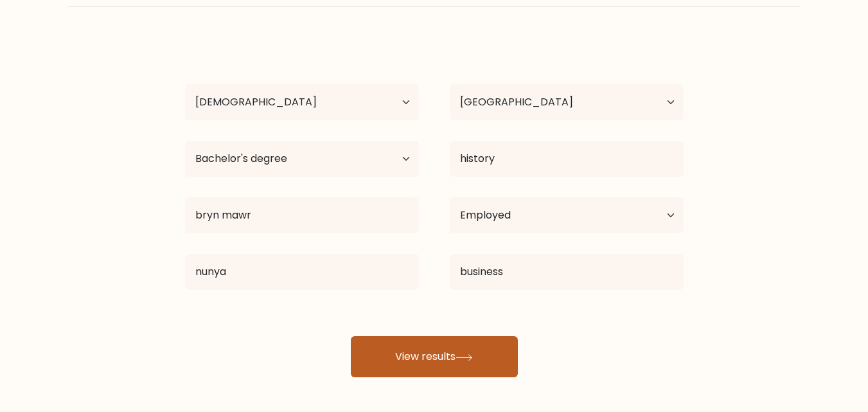
click at [417, 353] on button "View results" at bounding box center [434, 356] width 167 height 41
